Goal: Task Accomplishment & Management: Use online tool/utility

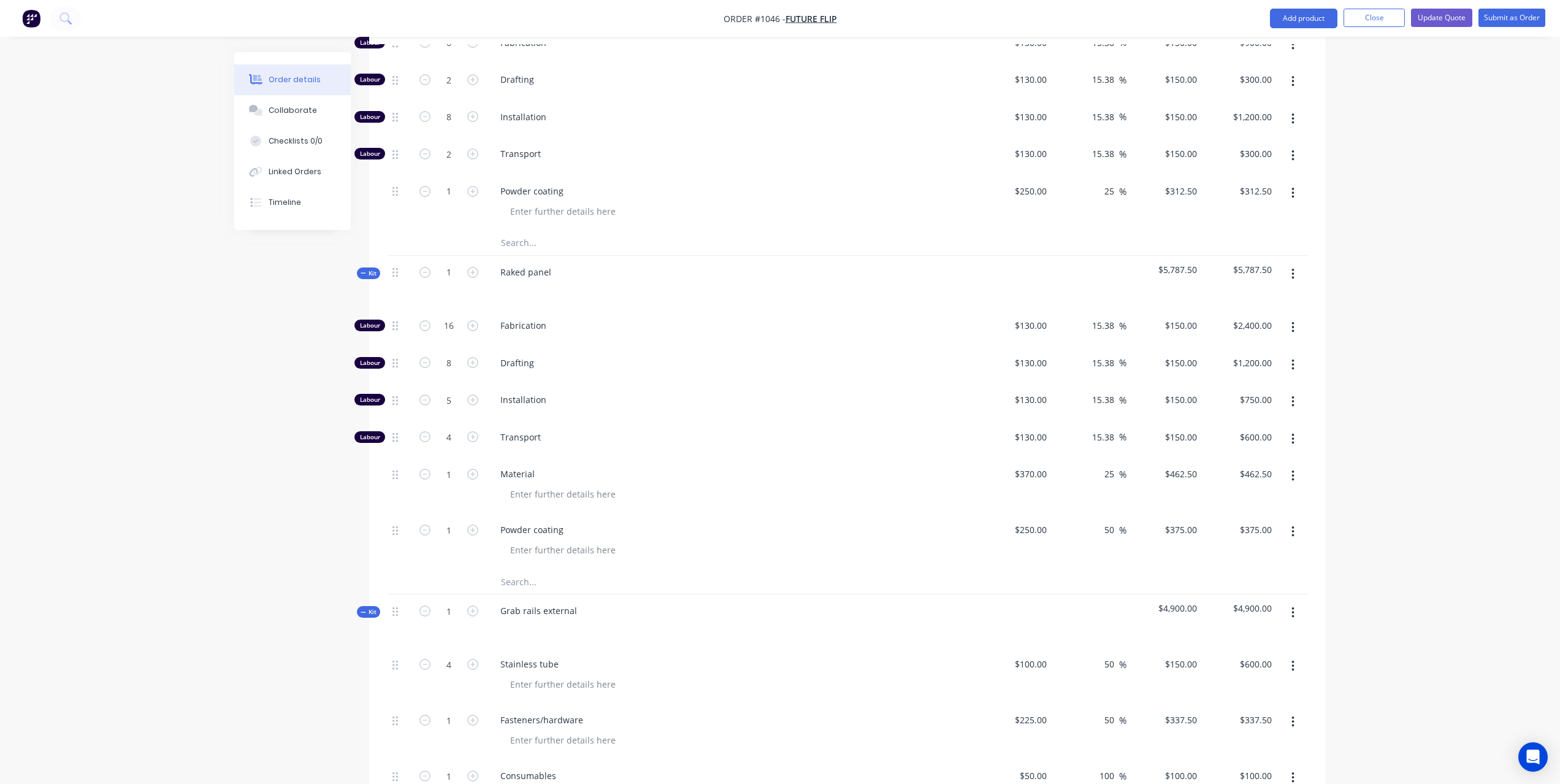
scroll to position [742, 0]
click at [425, 354] on icon "button" at bounding box center [425, 359] width 11 height 11
type input "7"
type input "$1,050.00"
click at [425, 354] on icon "button" at bounding box center [425, 359] width 11 height 11
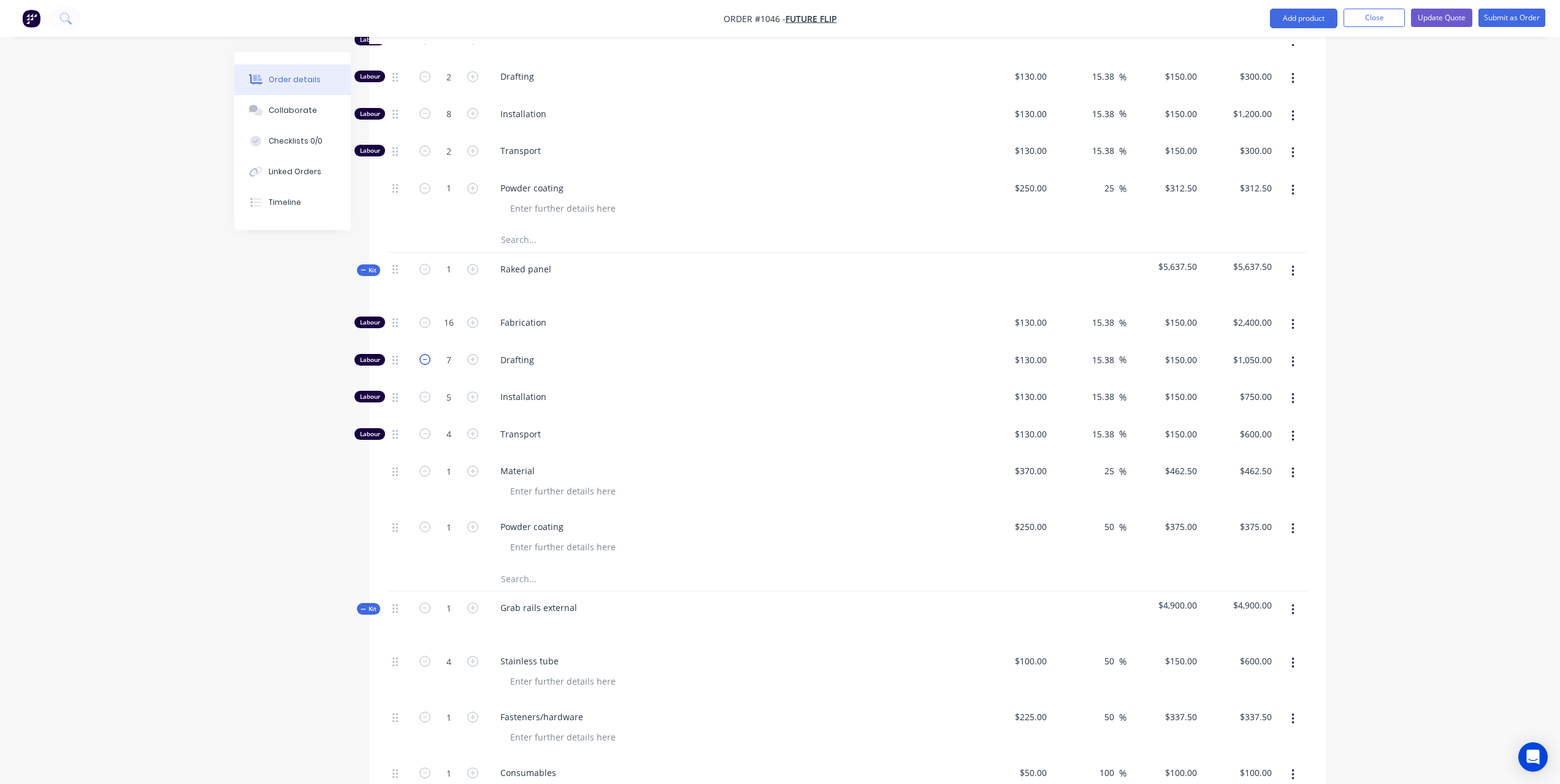
type input "6"
type input "$900.00"
click at [425, 354] on icon "button" at bounding box center [425, 359] width 11 height 11
type input "5"
type input "$750.00"
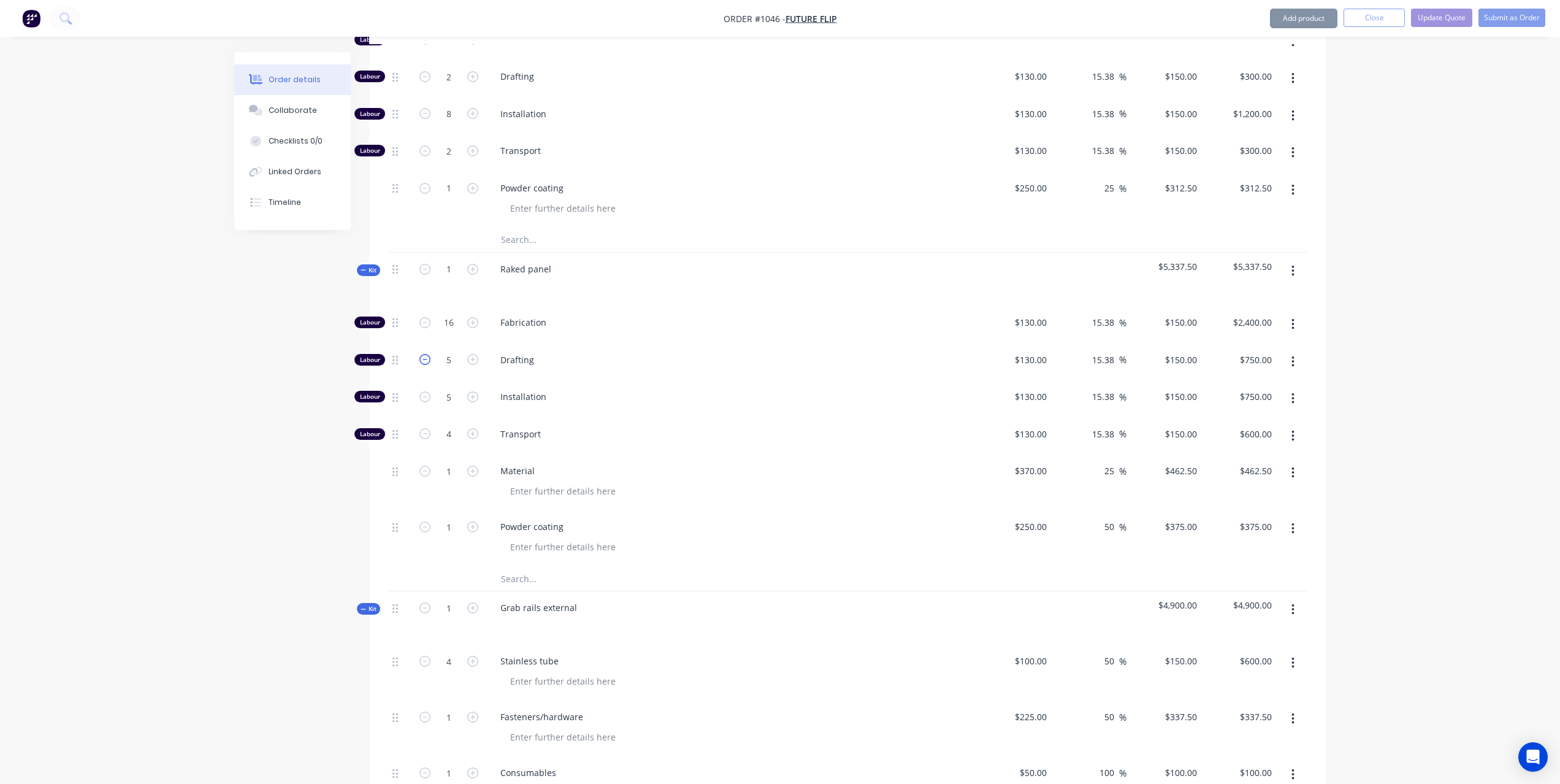
click at [425, 354] on icon "button" at bounding box center [425, 359] width 11 height 11
type input "4"
type input "$600.00"
click at [425, 354] on icon "button" at bounding box center [425, 359] width 11 height 11
type input "3"
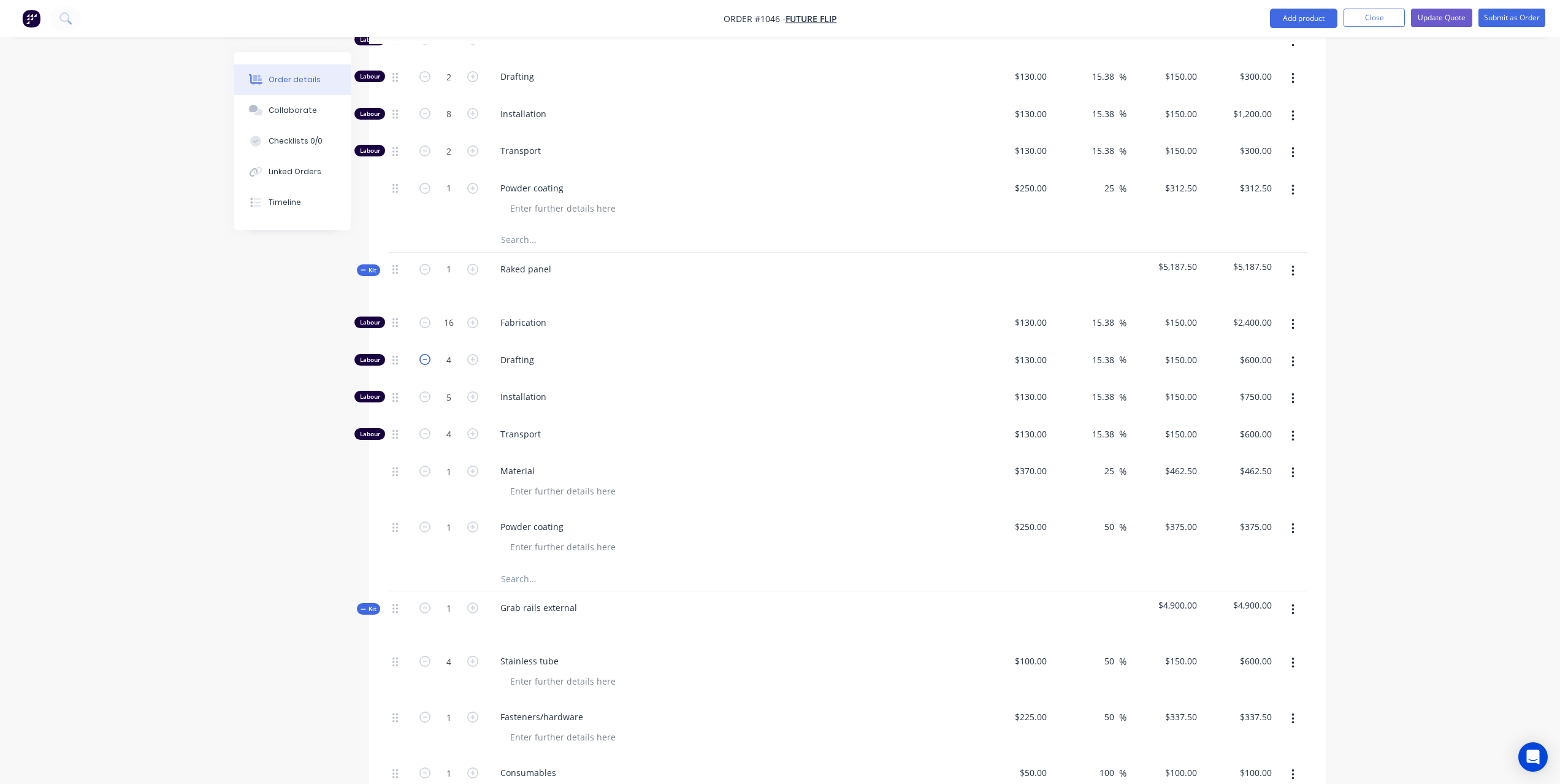
type input "$450.00"
click at [425, 354] on icon "button" at bounding box center [425, 359] width 11 height 11
type input "2"
type input "$300.00"
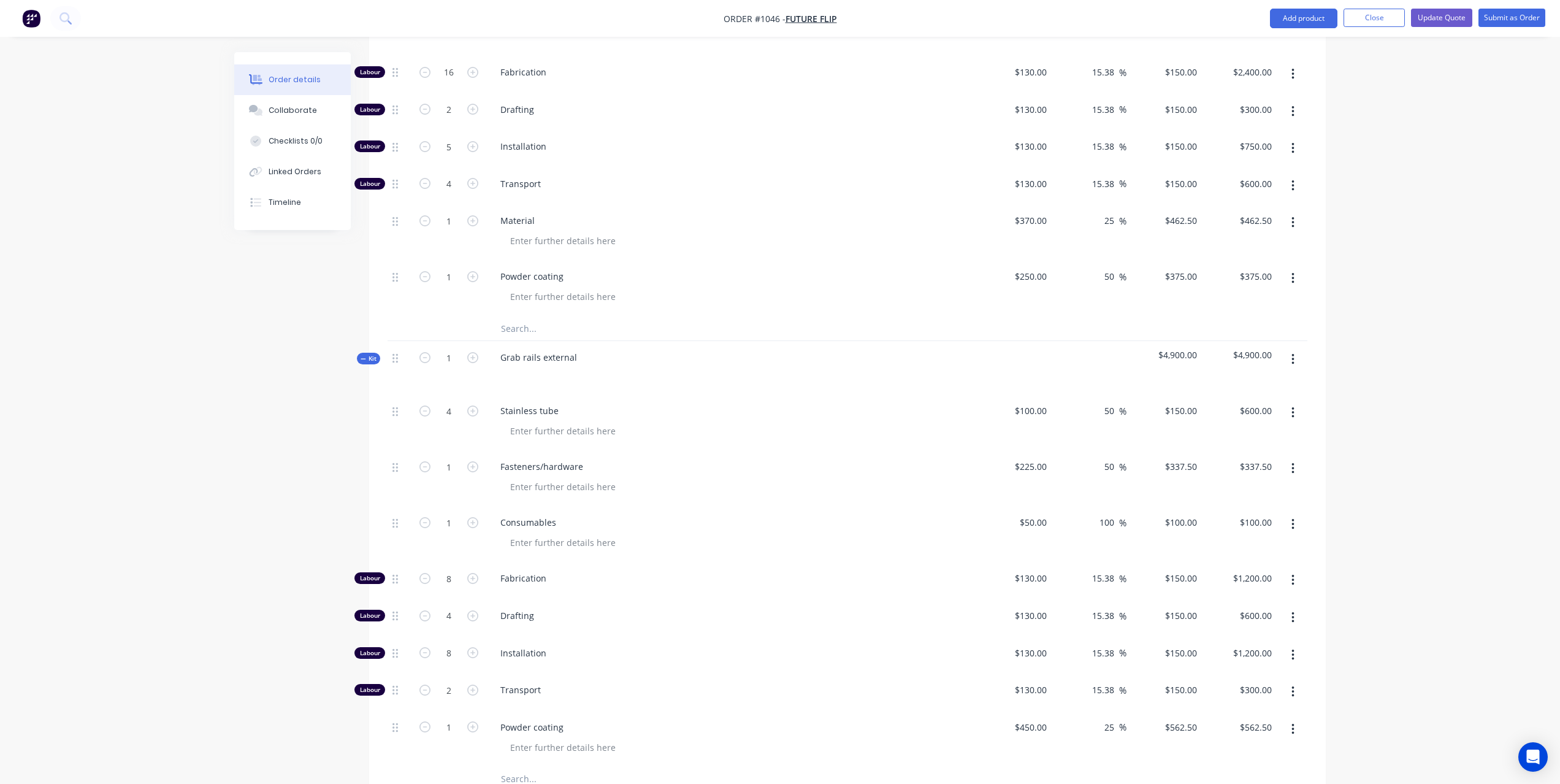
scroll to position [1008, 0]
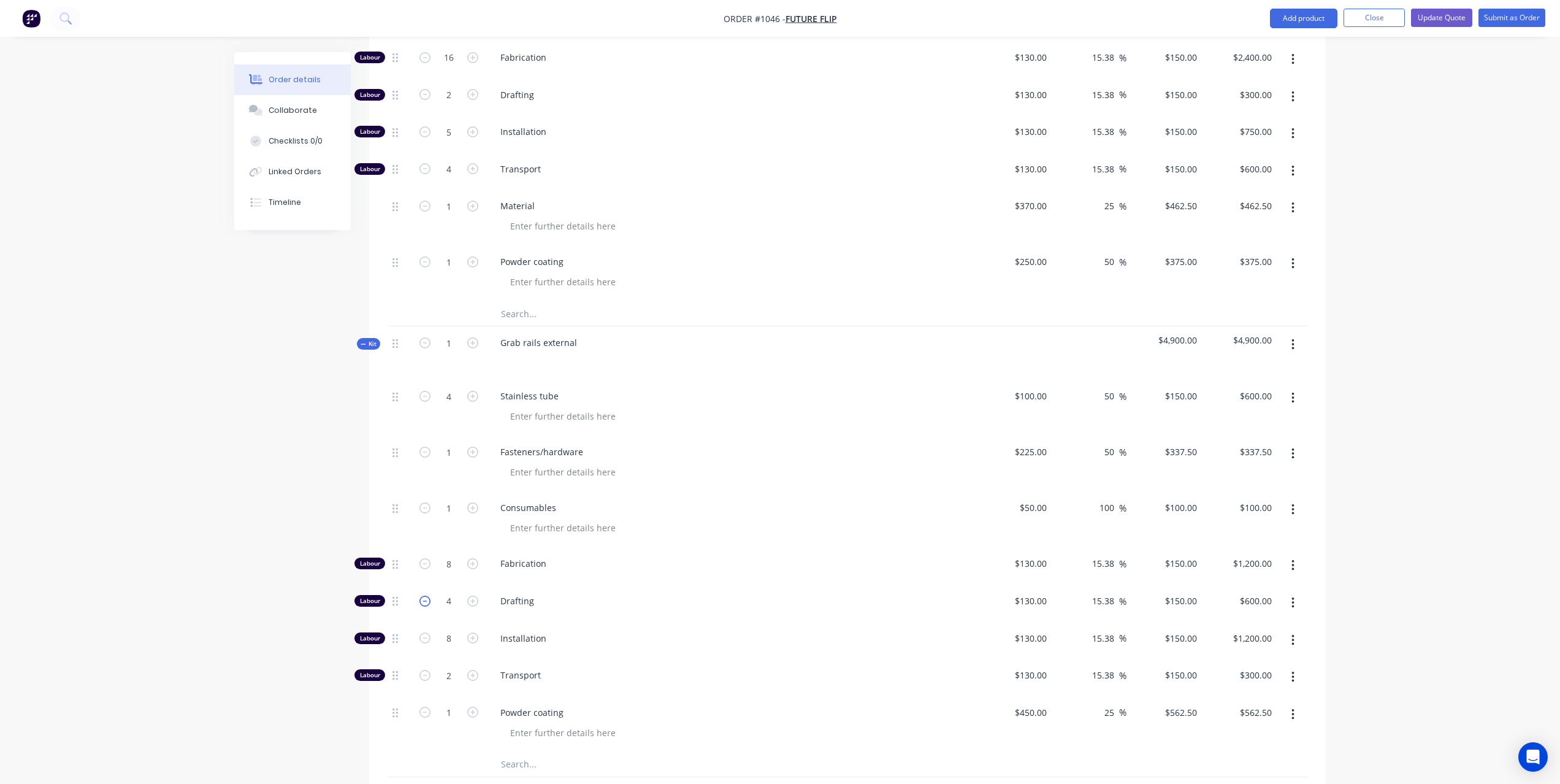
click at [422, 595] on icon "button" at bounding box center [425, 601] width 11 height 11
type input "3"
type input "$450.00"
click at [422, 595] on icon "button" at bounding box center [425, 601] width 11 height 11
type input "2"
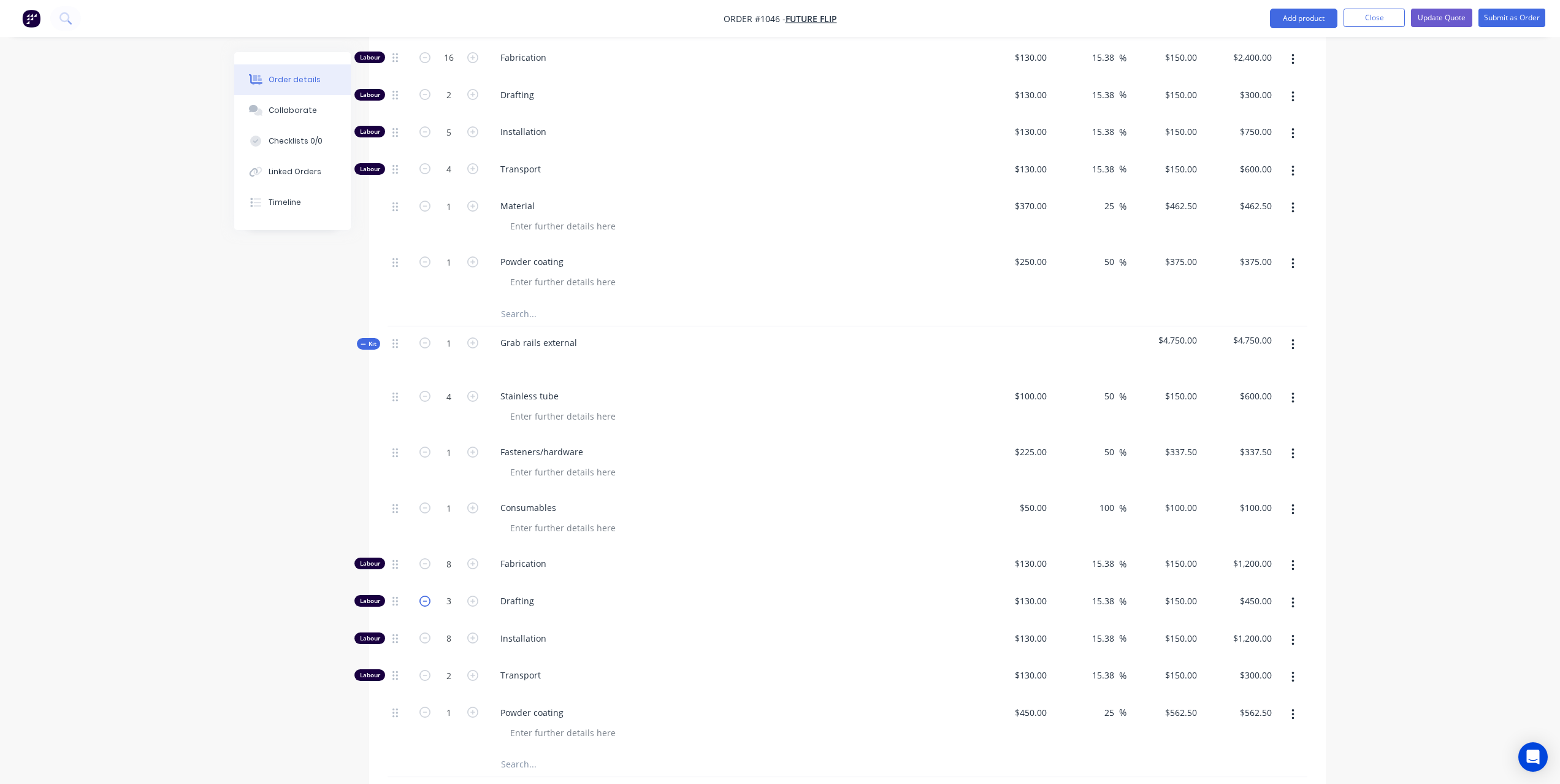
type input "$300.00"
click at [422, 588] on form "2" at bounding box center [449, 596] width 64 height 18
click at [424, 594] on icon "button" at bounding box center [425, 600] width 11 height 11
type input "1"
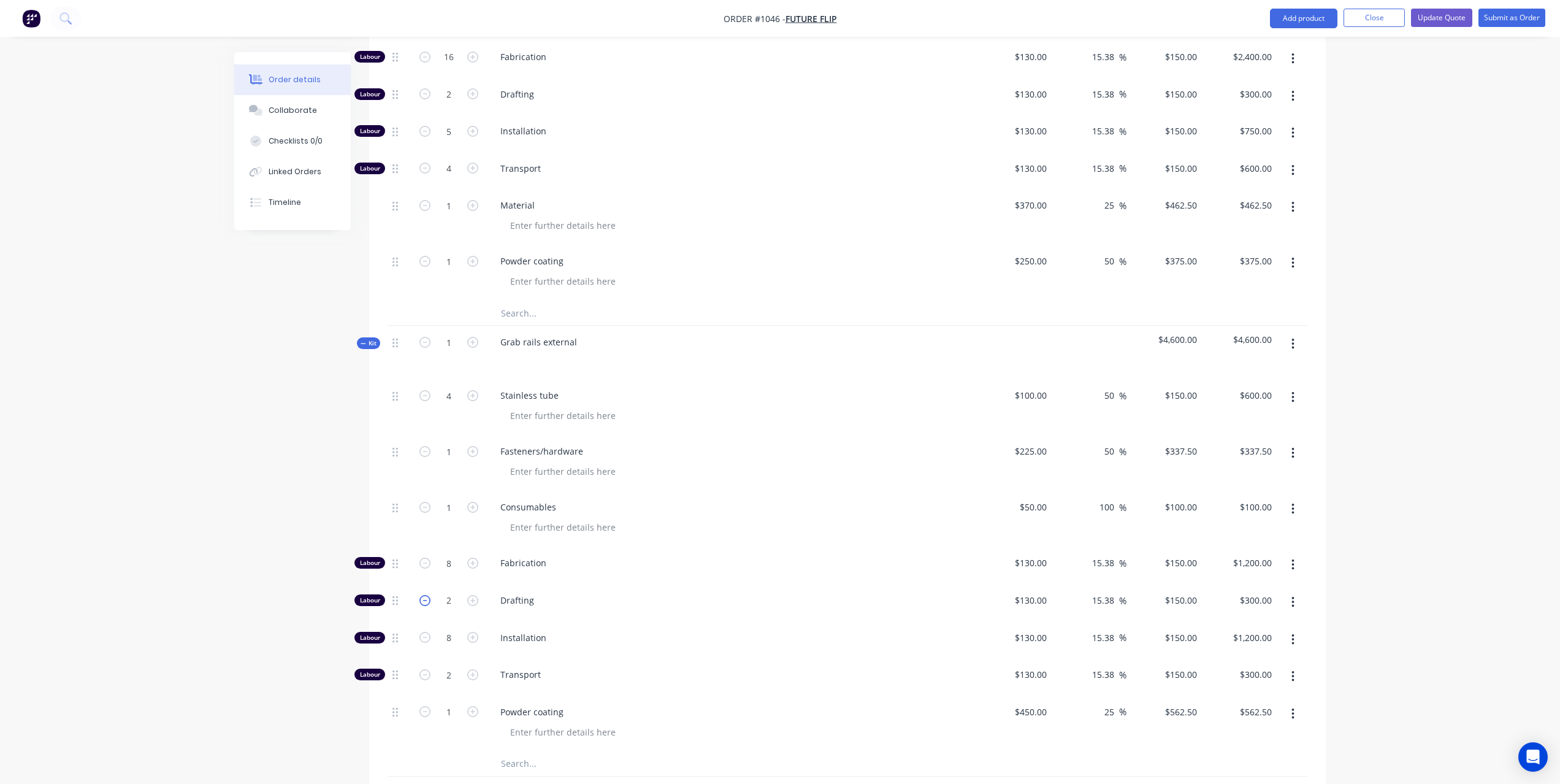
type input "$150.00"
click at [1294, 591] on button "button" at bounding box center [1293, 601] width 28 height 22
click at [1261, 674] on div "Delete" at bounding box center [1250, 683] width 95 height 18
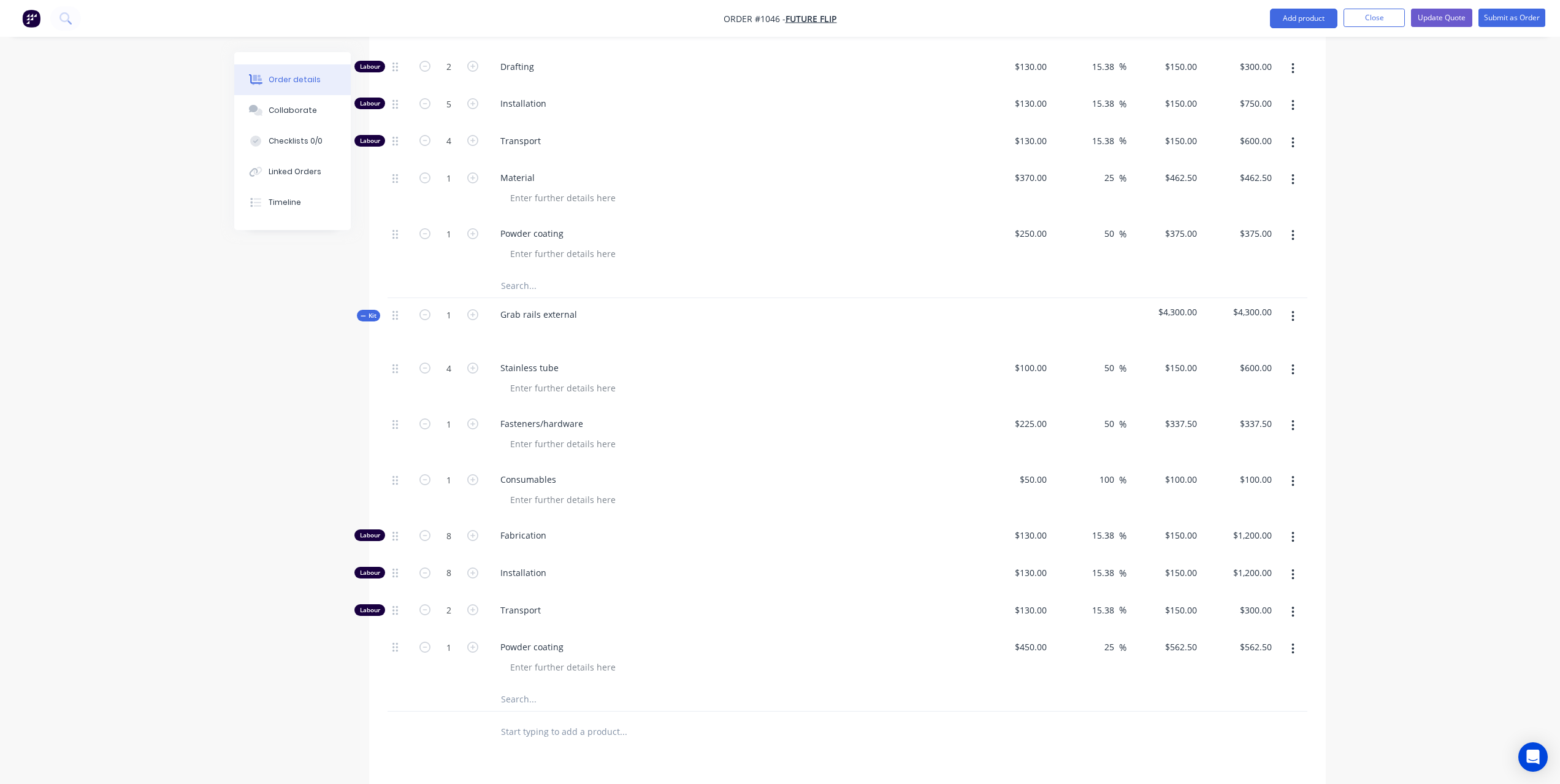
scroll to position [1035, 0]
click at [473, 530] on icon "button" at bounding box center [473, 536] width 11 height 11
type input "9"
type input "$1,350.00"
click at [473, 530] on icon "button" at bounding box center [473, 536] width 11 height 11
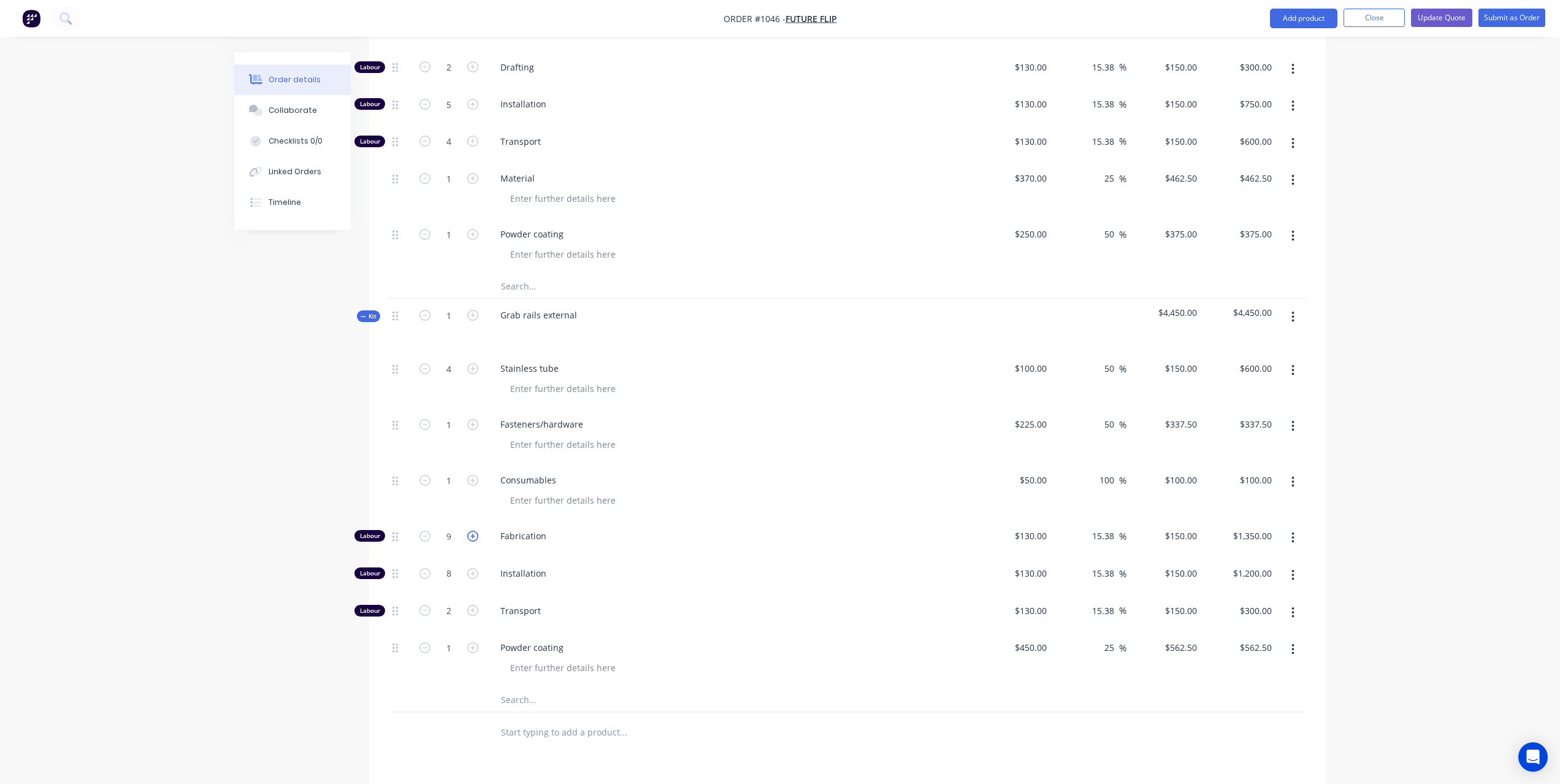
type input "10"
type input "$1,500.00"
click at [470, 568] on icon "button" at bounding box center [473, 574] width 11 height 11
type input "9"
type input "$1,350.00"
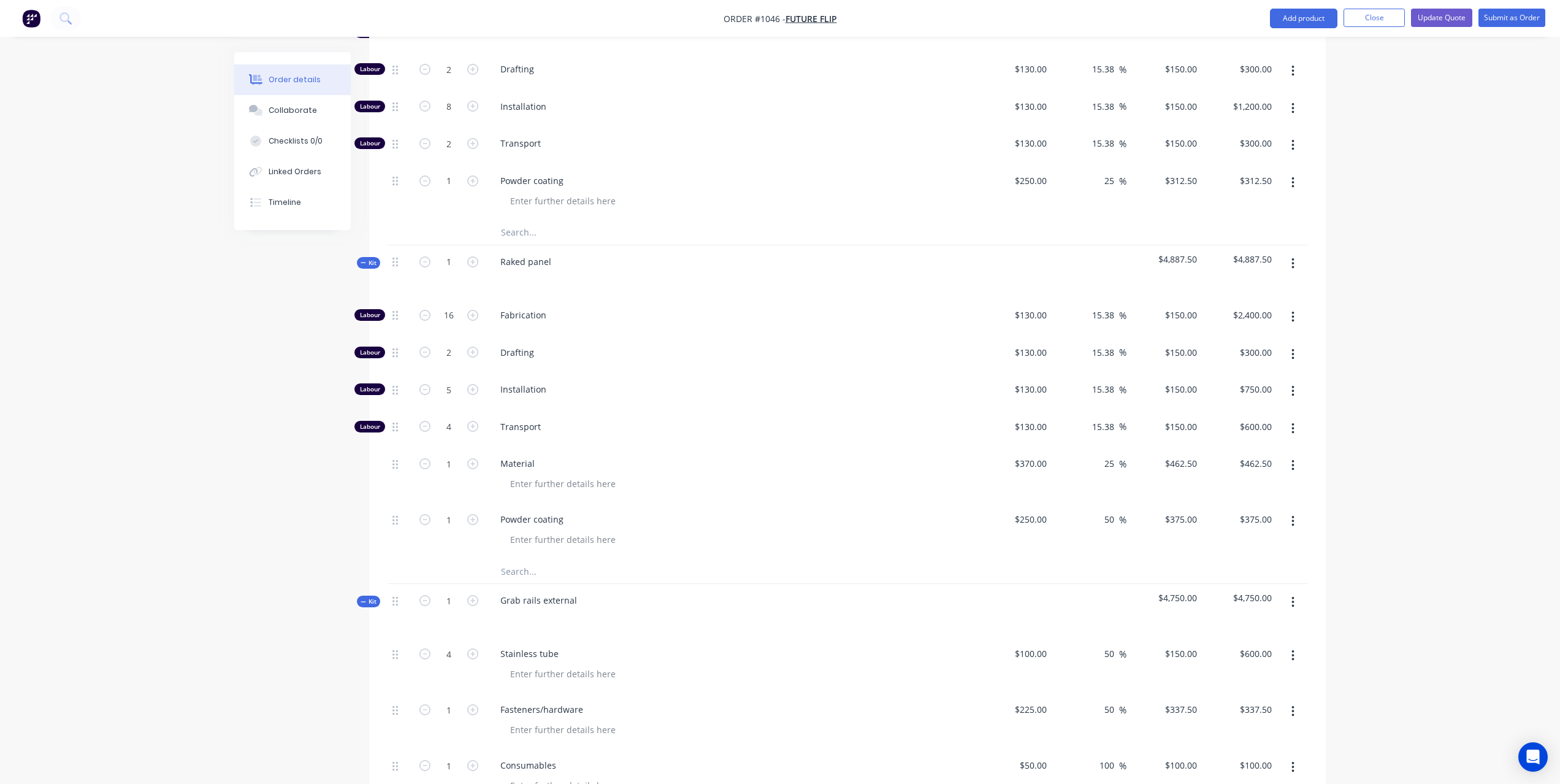
scroll to position [749, 0]
click at [422, 422] on icon "button" at bounding box center [425, 428] width 11 height 11
type input "3"
type input "$450.00"
click at [422, 422] on icon "button" at bounding box center [425, 428] width 11 height 11
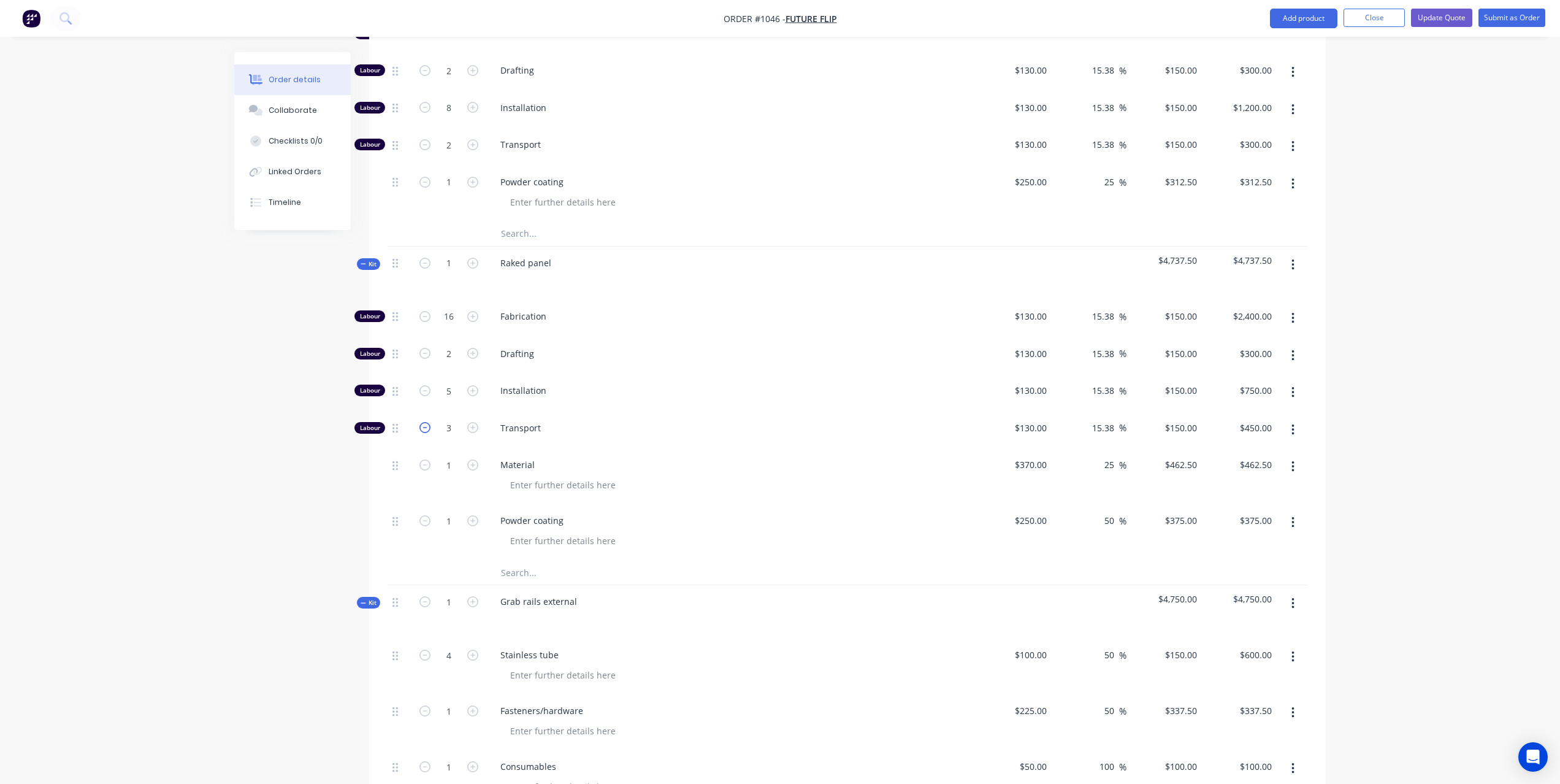
type input "2"
type input "$300.00"
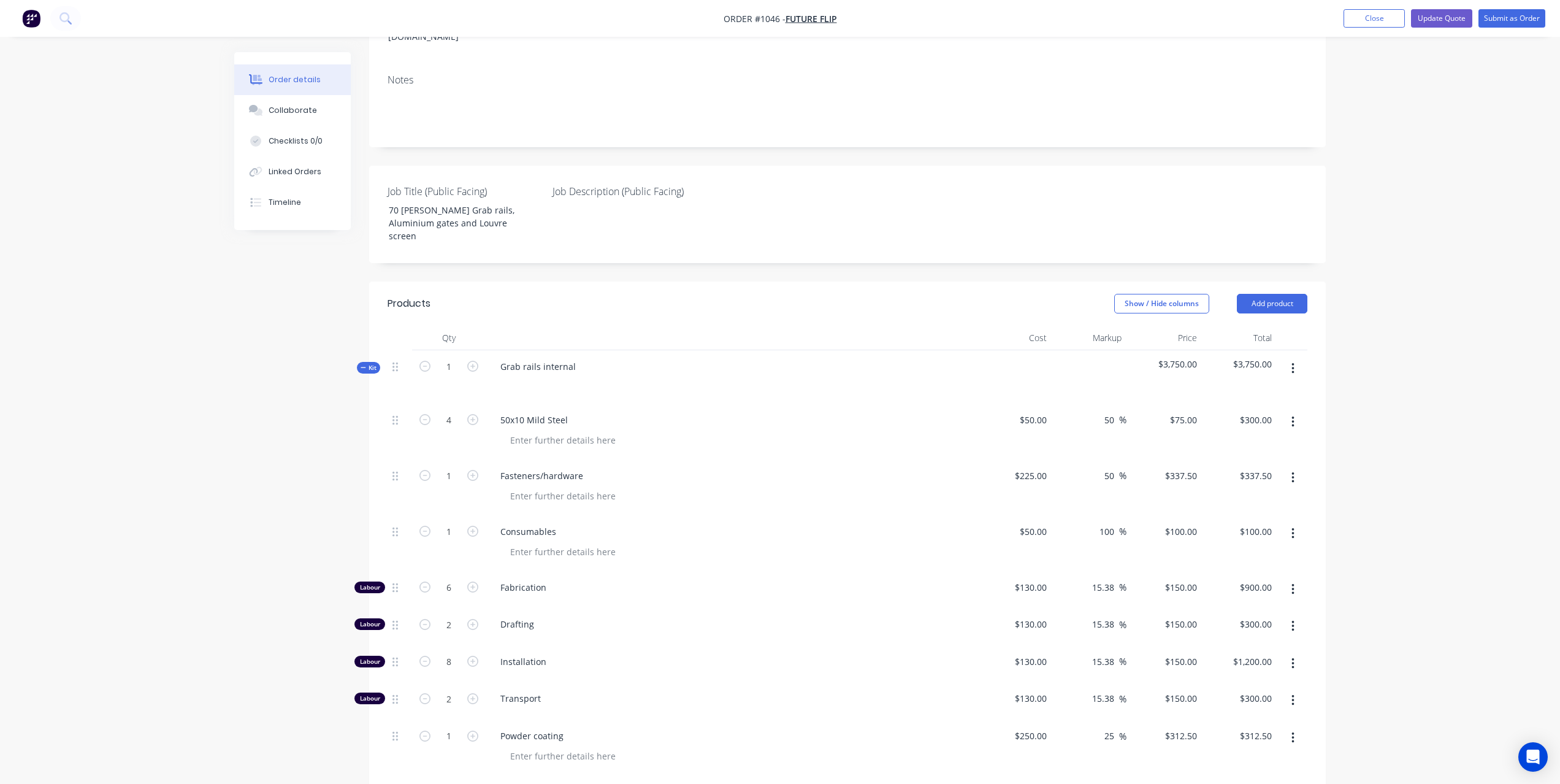
scroll to position [199, 0]
click at [426, 615] on icon "button" at bounding box center [425, 621] width 11 height 11
type input "1"
type input "$150.00"
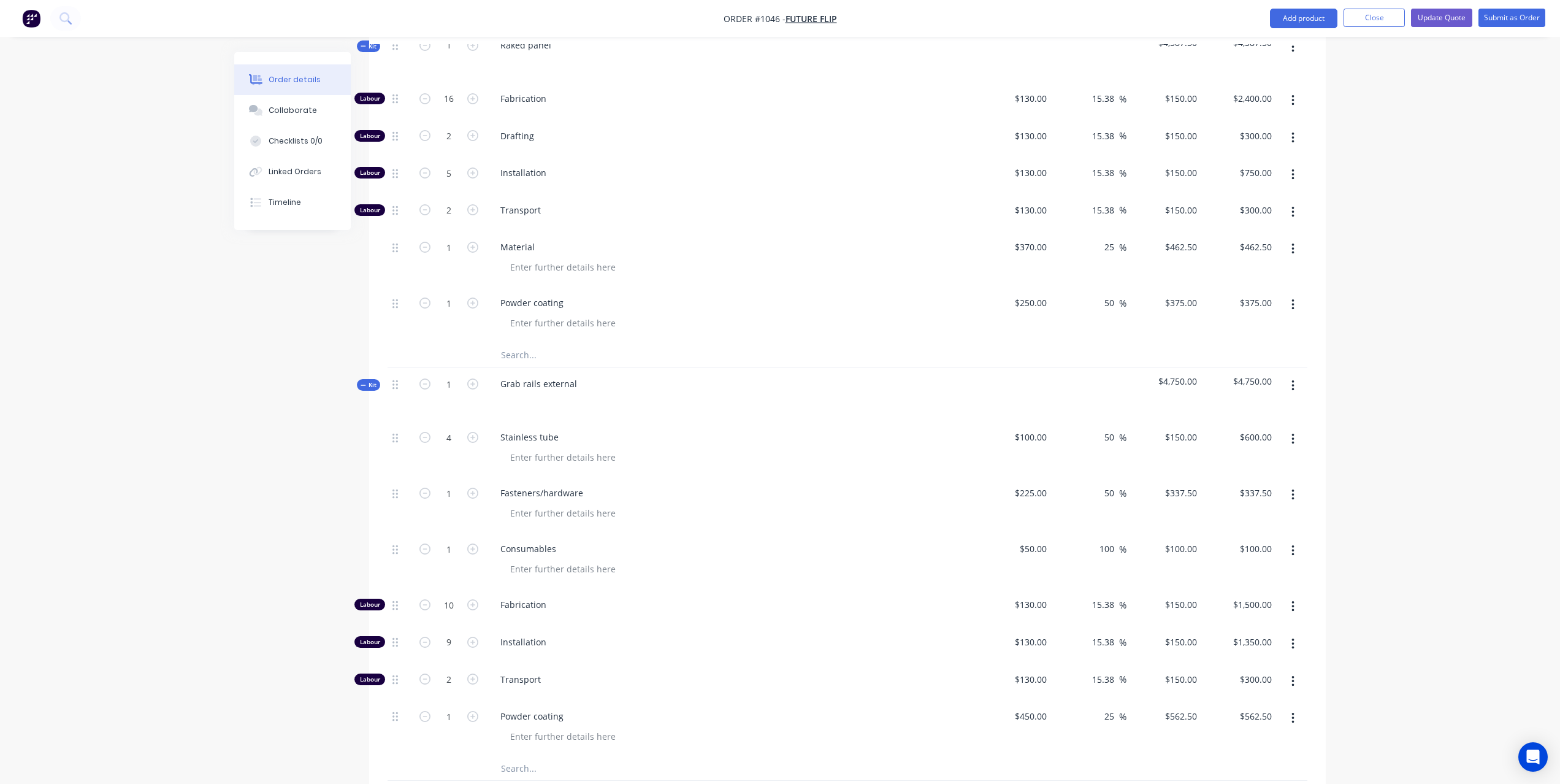
scroll to position [963, 0]
drag, startPoint x: 1266, startPoint y: 341, endPoint x: 1249, endPoint y: 342, distance: 17.0
click at [1239, 371] on div "$4,750.00" at bounding box center [1240, 397] width 76 height 53
copy span "4,750.00"
click at [1439, 455] on div "Order details Collaborate Checklists 0/0 Linked Orders Timeline Order details C…" at bounding box center [780, 86] width 1560 height 2099
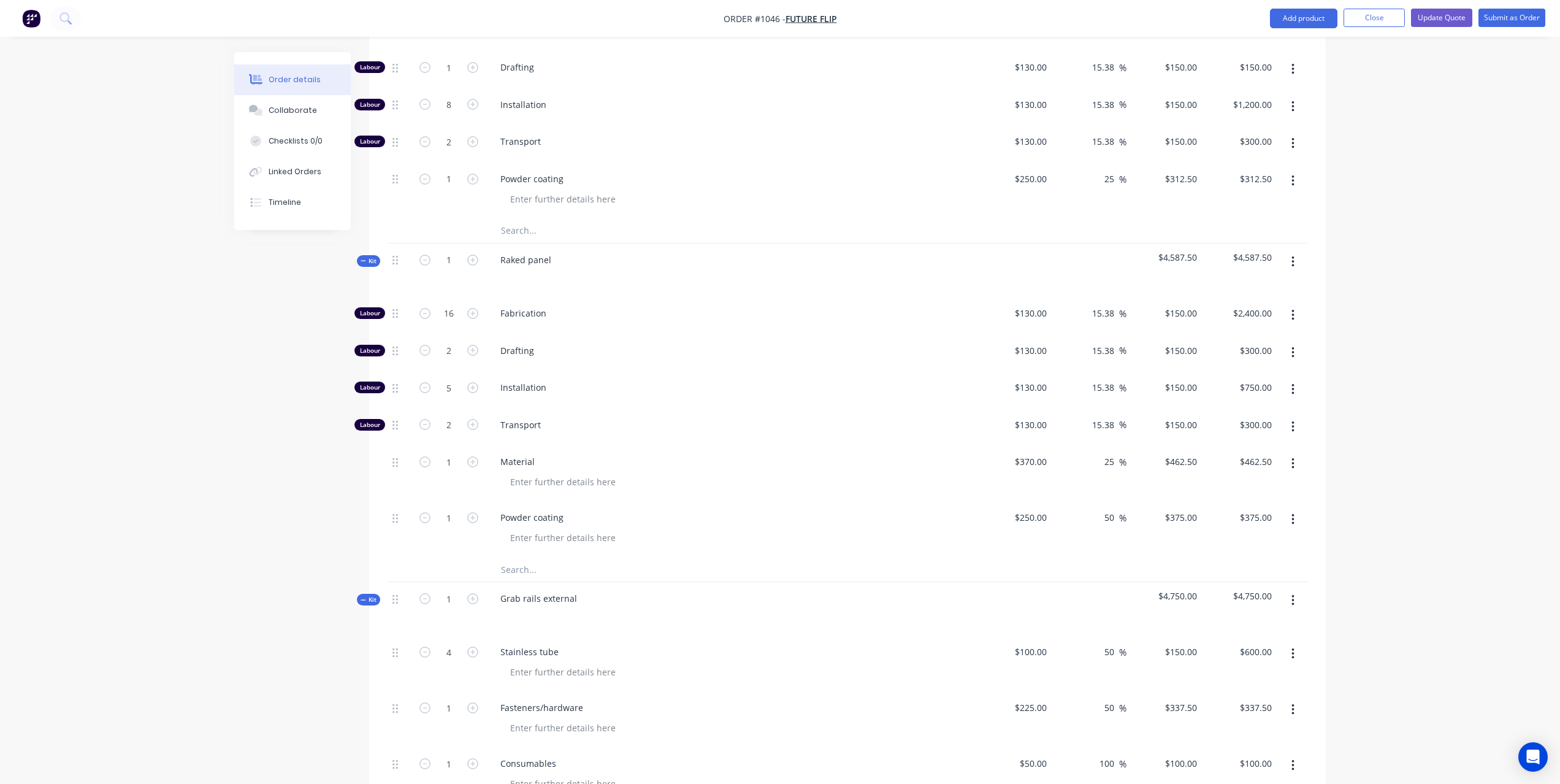
scroll to position [709, 0]
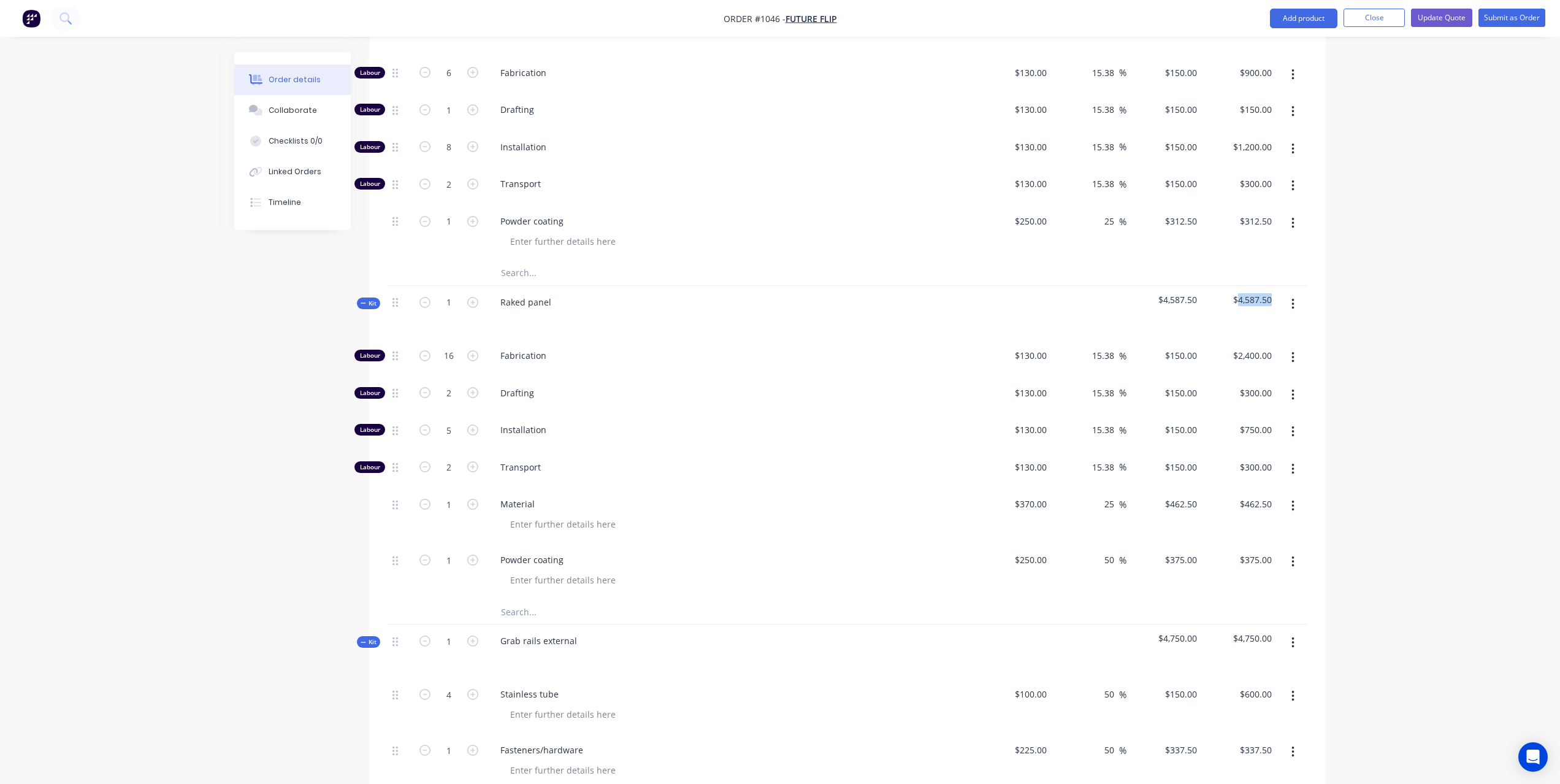
drag, startPoint x: 1272, startPoint y: 256, endPoint x: 1240, endPoint y: 258, distance: 32.1
click at [1240, 293] on span "$4,587.50" at bounding box center [1239, 300] width 65 height 13
copy span "4,587.50"
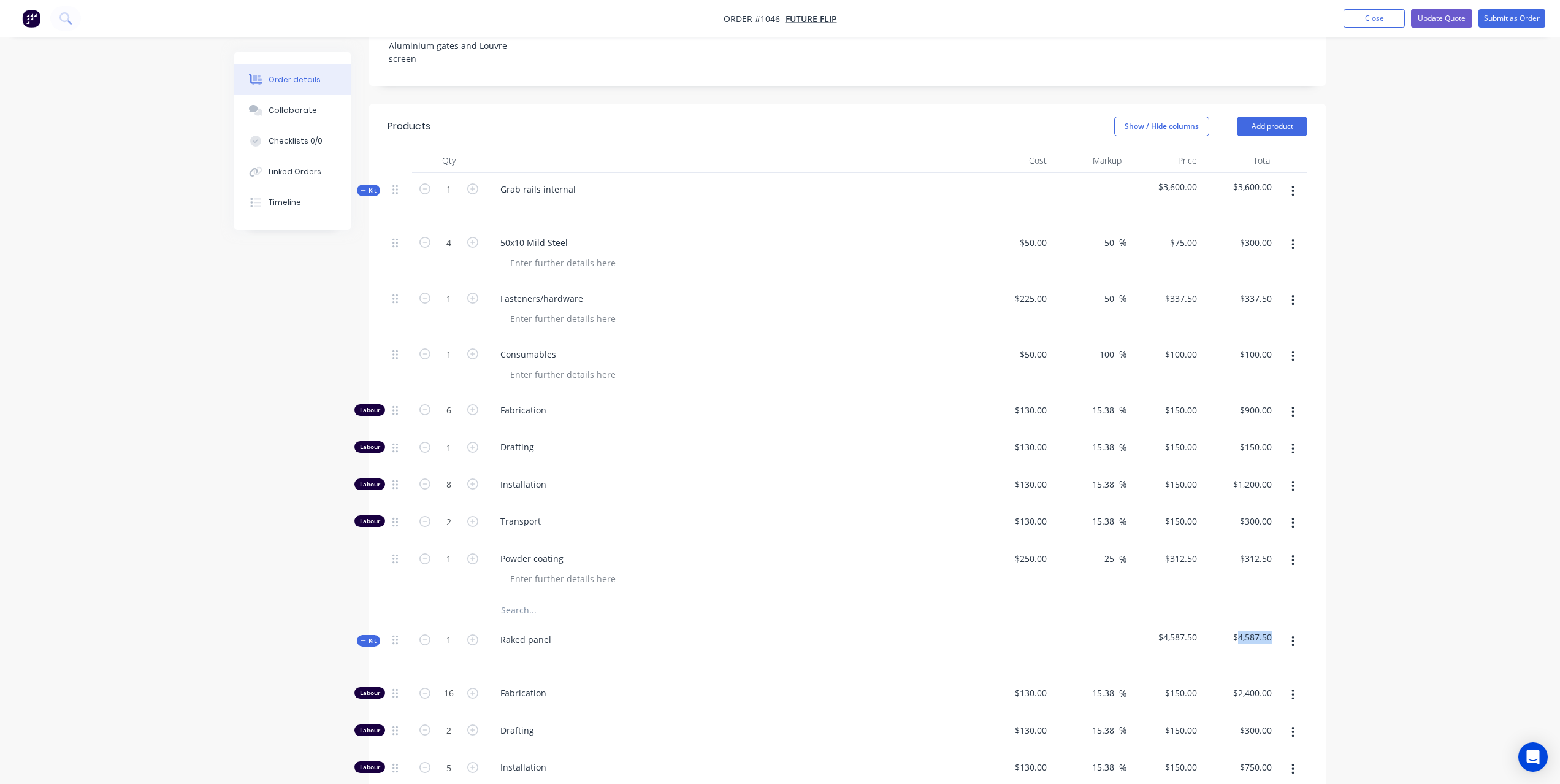
scroll to position [372, 0]
drag, startPoint x: 1273, startPoint y: 146, endPoint x: 1248, endPoint y: 147, distance: 25.0
click at [1237, 173] on div "$3,600.00" at bounding box center [1240, 200] width 76 height 53
copy span "3,600.00"
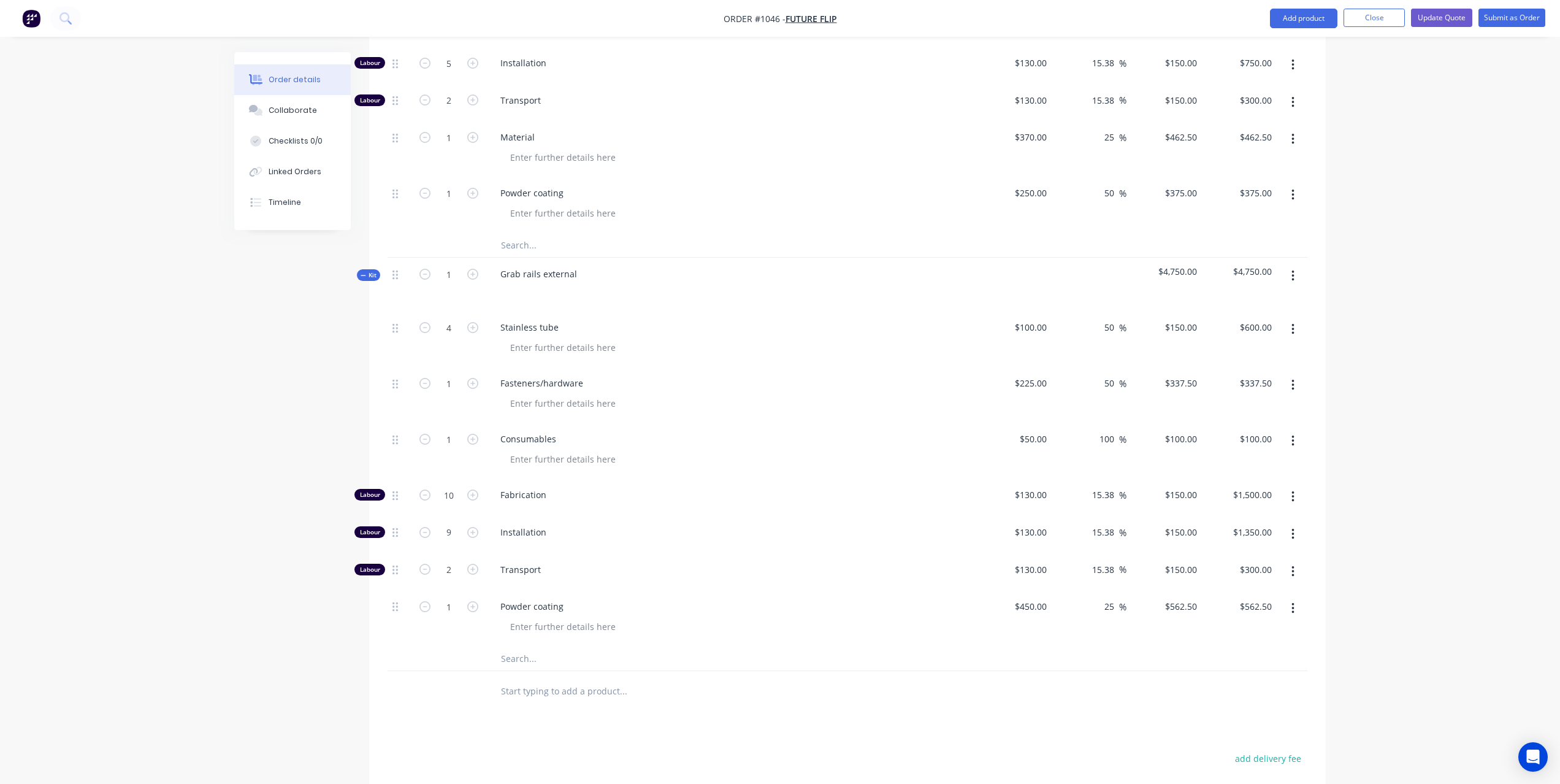
scroll to position [1073, 0]
click at [473, 530] on icon "button" at bounding box center [473, 536] width 11 height 11
type input "10"
type input "$1,500.00"
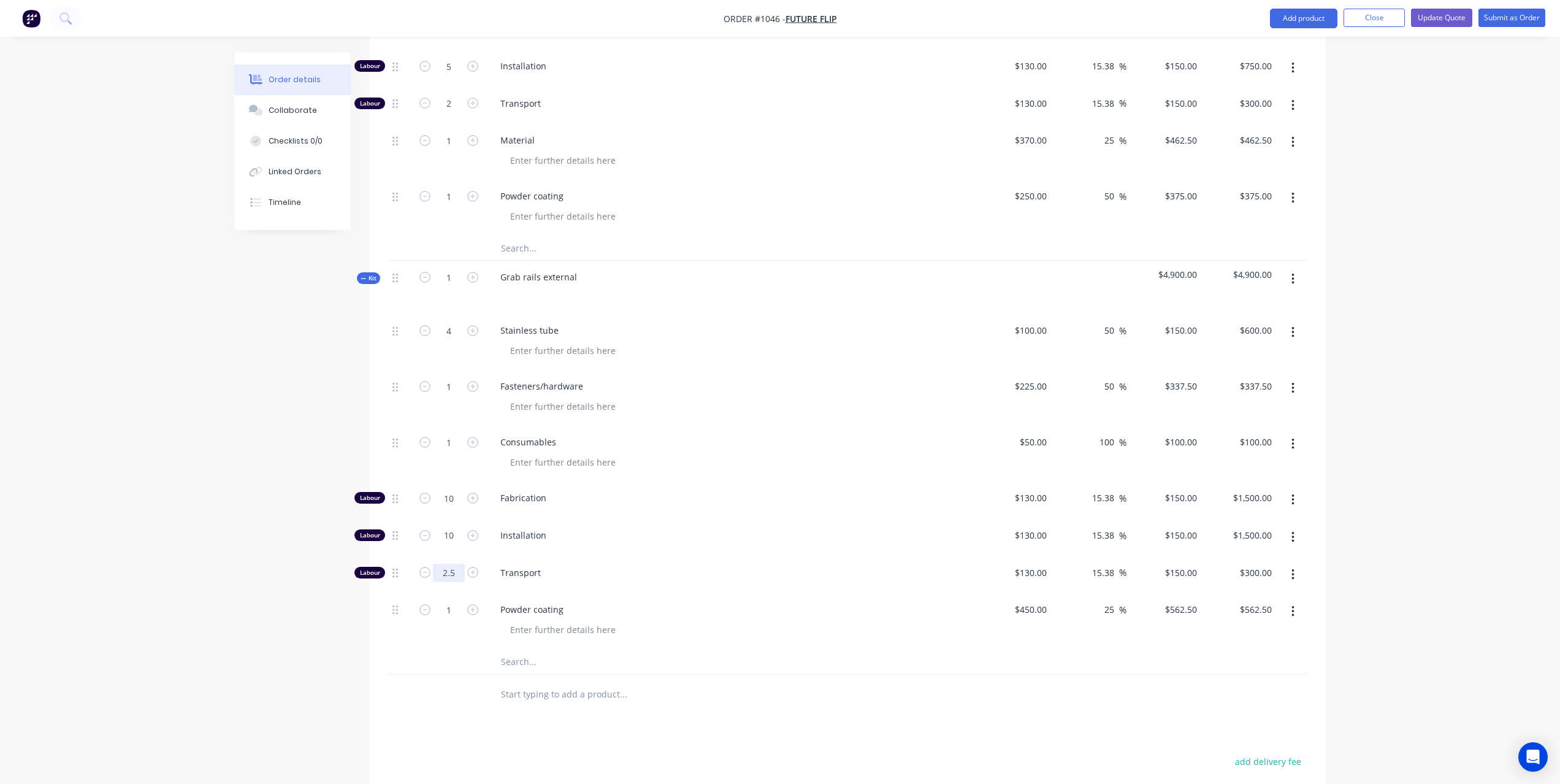
type input "2.5"
type input "$375.00"
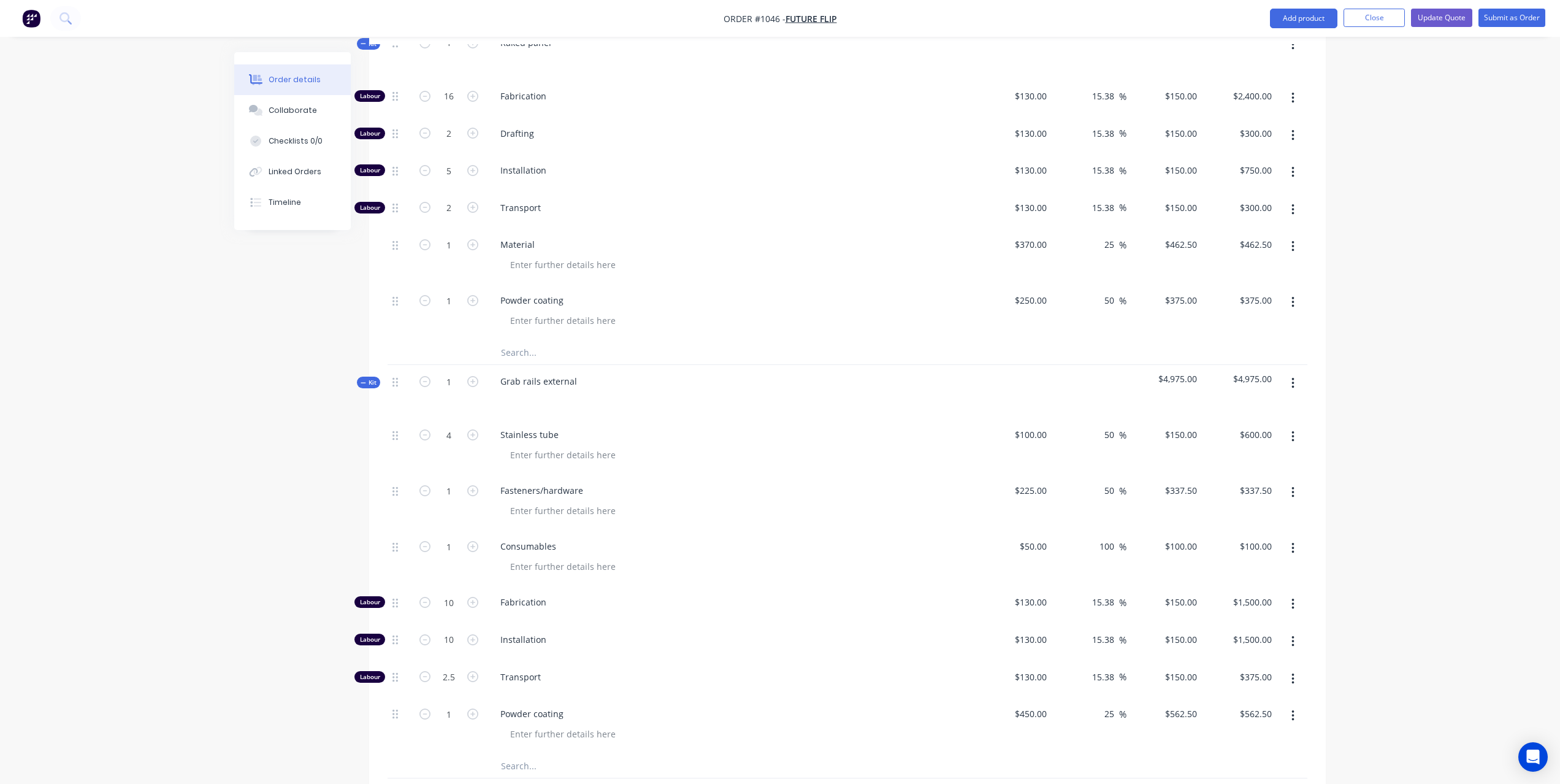
scroll to position [971, 0]
drag, startPoint x: 1270, startPoint y: 331, endPoint x: 1252, endPoint y: 331, distance: 18.0
click at [1239, 371] on span "$4,975.00" at bounding box center [1239, 377] width 65 height 13
copy span "4,975.00"
